Goal: Task Accomplishment & Management: Manage account settings

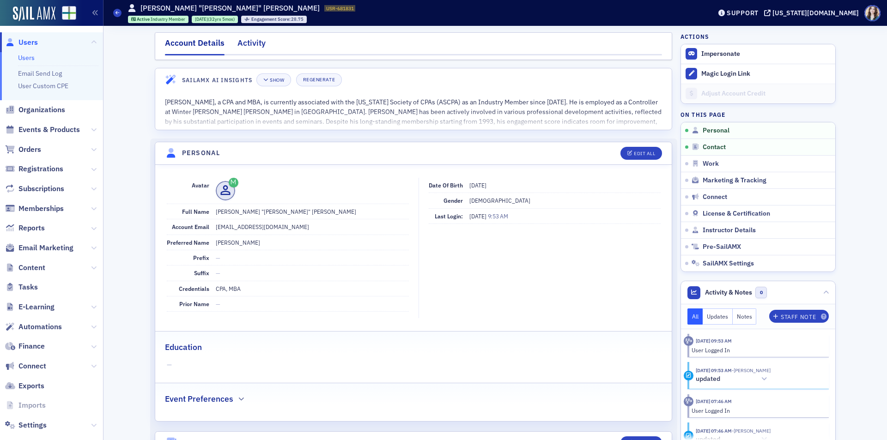
click at [252, 44] on div "Activity" at bounding box center [251, 45] width 28 height 17
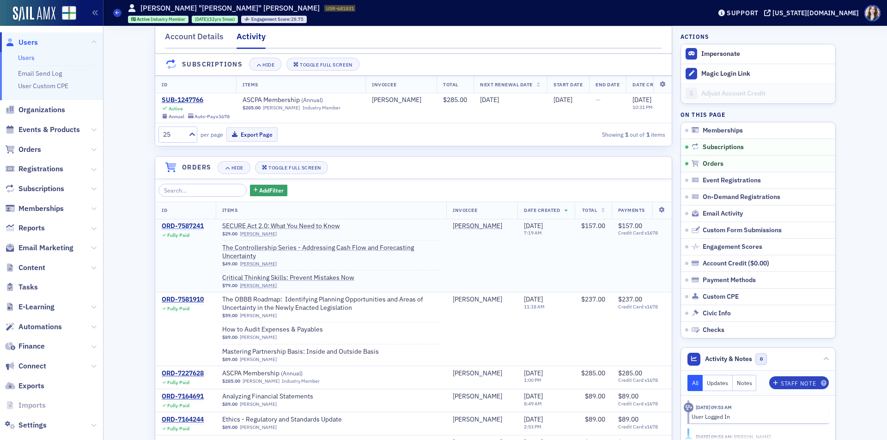
click at [187, 230] on div "ORD-7587241" at bounding box center [183, 226] width 42 height 8
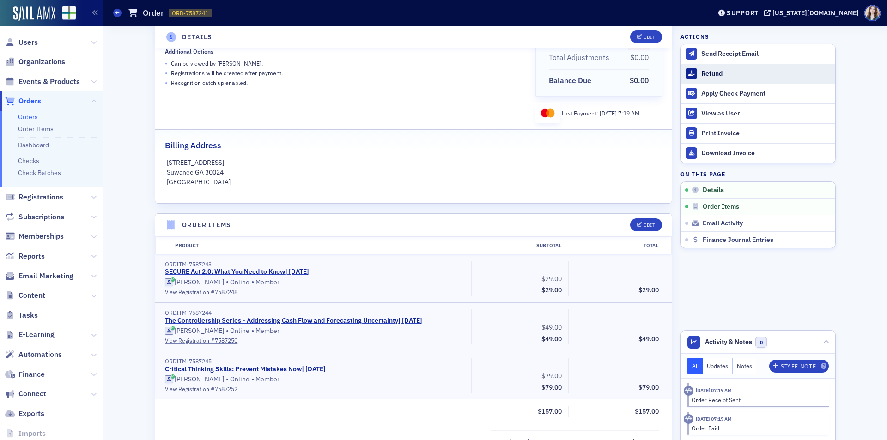
click at [719, 71] on div "Refund" at bounding box center [765, 74] width 129 height 8
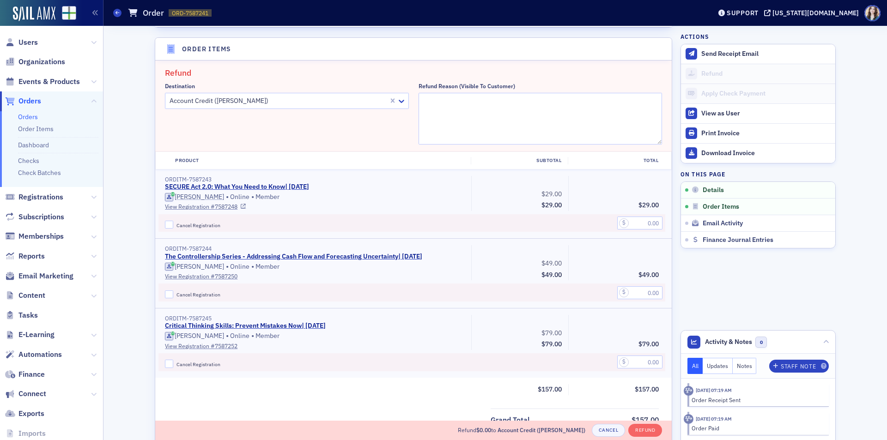
scroll to position [321, 0]
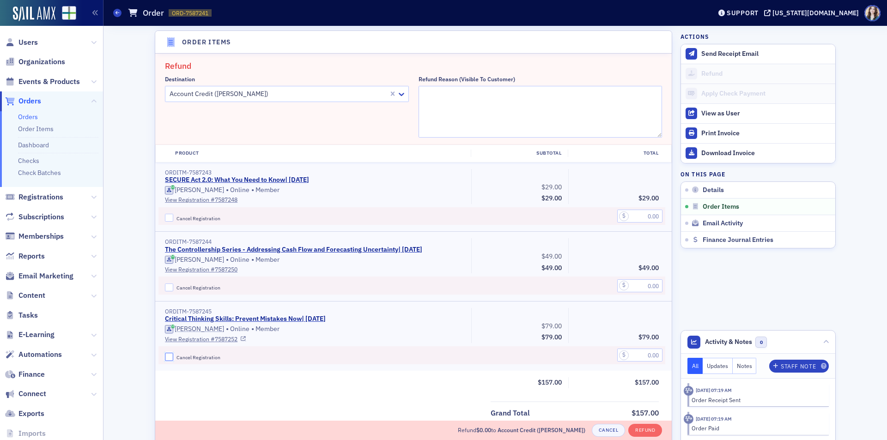
click at [165, 358] on input "Cancel Registration" at bounding box center [169, 357] width 8 height 8
checkbox input "true"
click at [647, 358] on input "text" at bounding box center [639, 355] width 45 height 13
type input "79.00"
click at [534, 96] on textarea "Refund Reason (Visible to Customer)" at bounding box center [540, 112] width 244 height 52
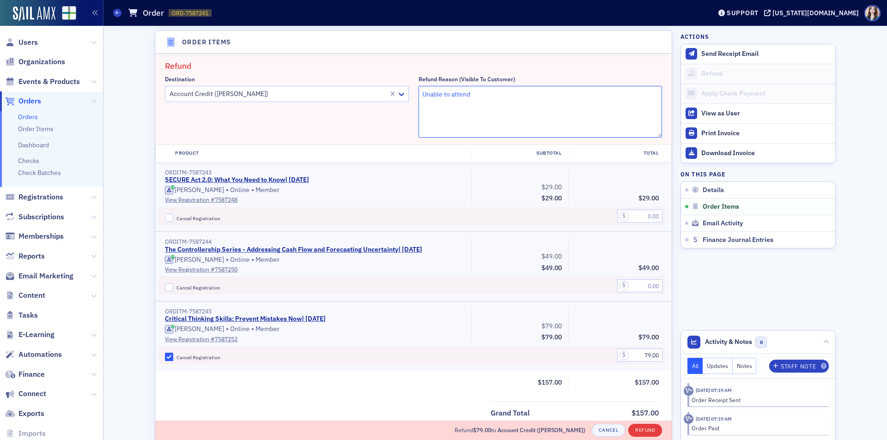
type textarea "Unable to attend"
click at [645, 430] on button "Refund" at bounding box center [645, 430] width 34 height 13
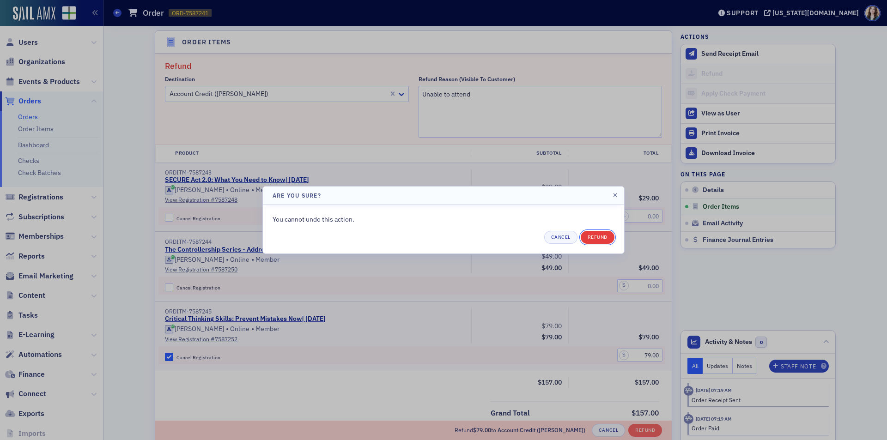
click at [603, 233] on button "Refund" at bounding box center [598, 237] width 34 height 13
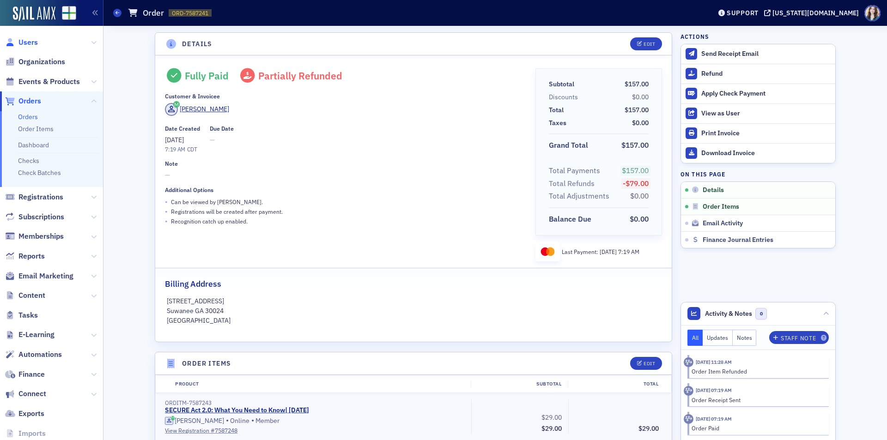
click at [30, 45] on span "Users" at bounding box center [27, 42] width 19 height 10
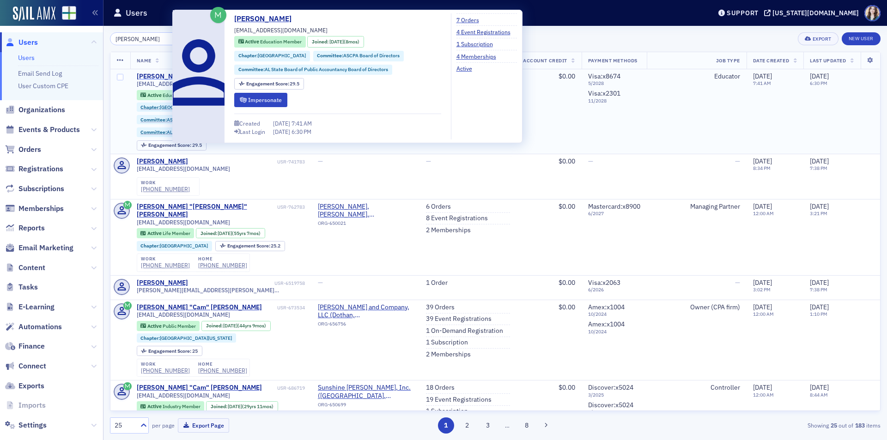
type input "[PERSON_NAME]"
click at [145, 74] on div "[PERSON_NAME]" at bounding box center [162, 77] width 51 height 8
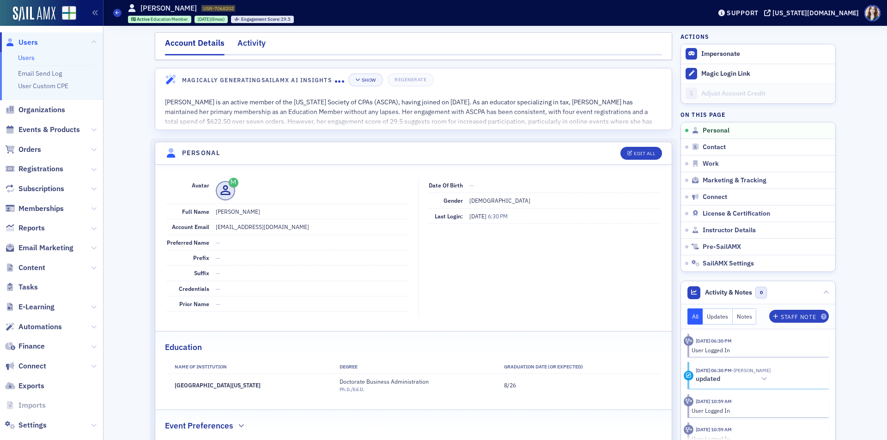
click at [252, 42] on div "Activity" at bounding box center [251, 45] width 28 height 17
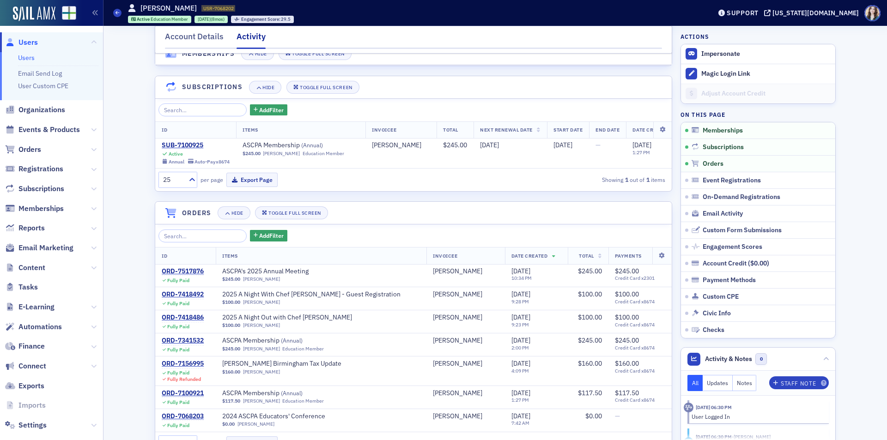
scroll to position [231, 0]
